Goal: Ask a question

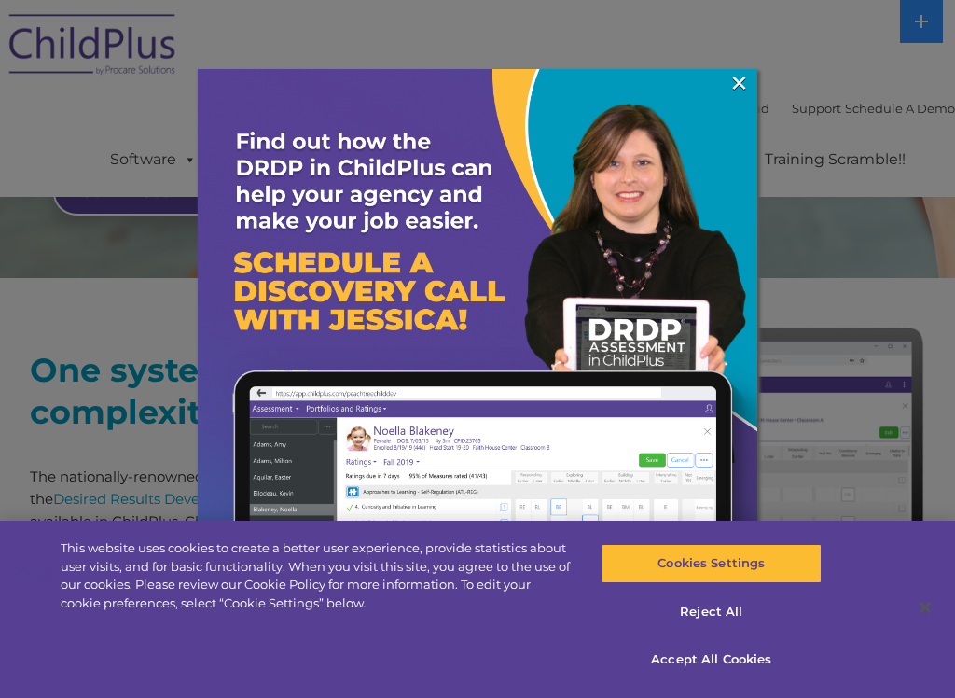
scroll to position [507, 0]
click at [726, 101] on img at bounding box center [478, 349] width 560 height 560
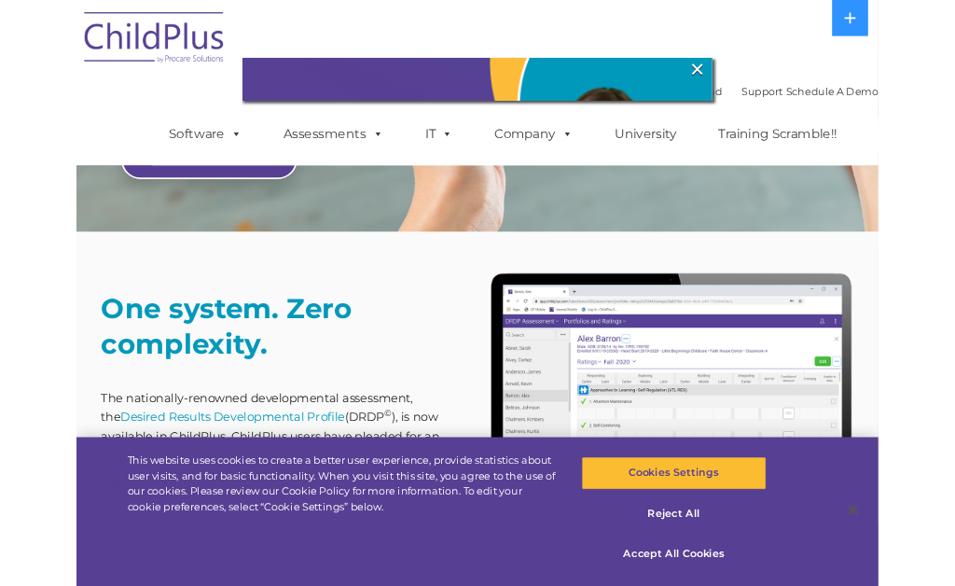
scroll to position [567, 0]
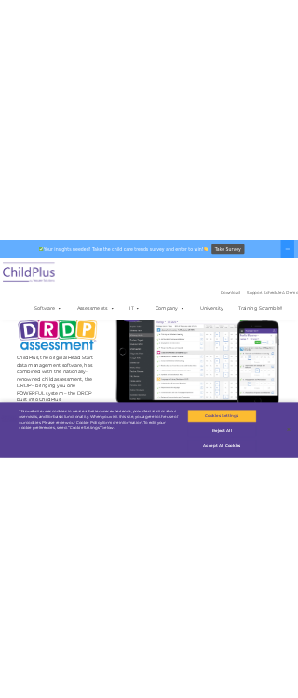
scroll to position [257, 0]
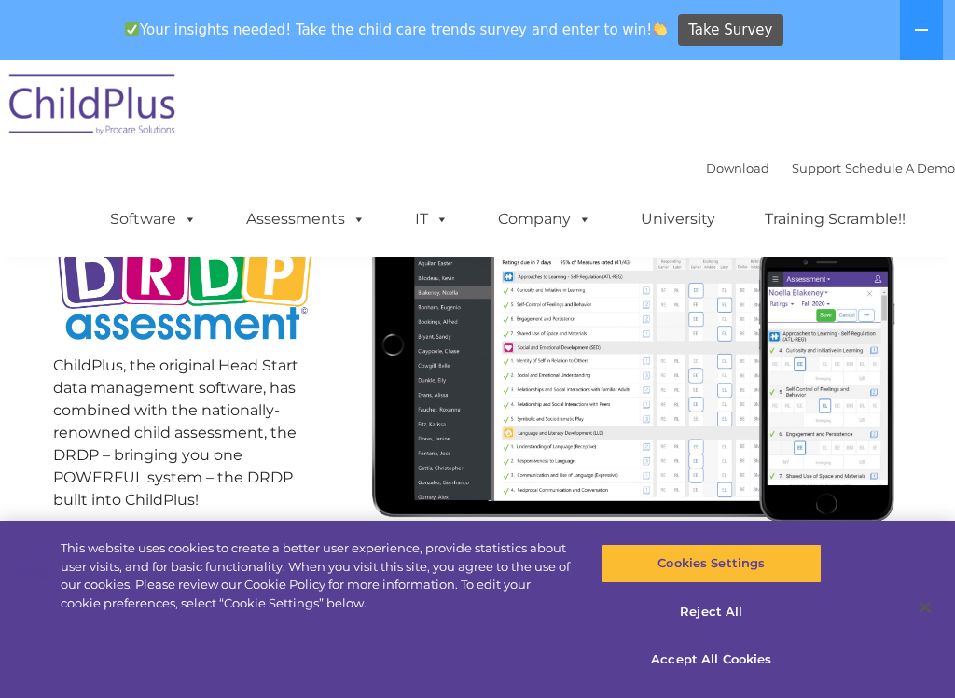
click at [242, 353] on img at bounding box center [185, 279] width 264 height 160
click at [832, 126] on div "Download Support | Schedule A Demo  MENU MENU Software ChildPlus: The original…" at bounding box center [477, 158] width 955 height 197
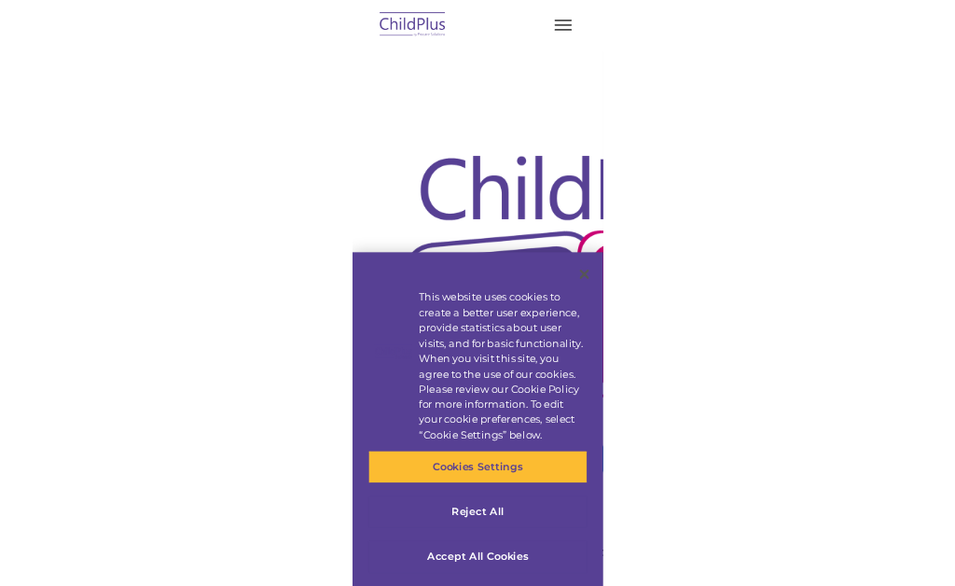
scroll to position [317, 0]
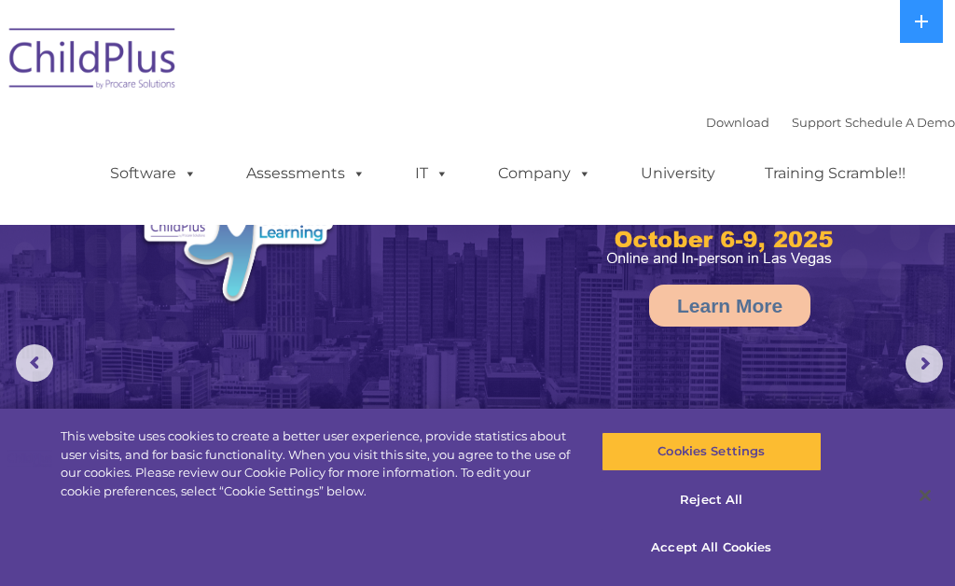
select select "MEDIUM"
